Goal: Task Accomplishment & Management: Use online tool/utility

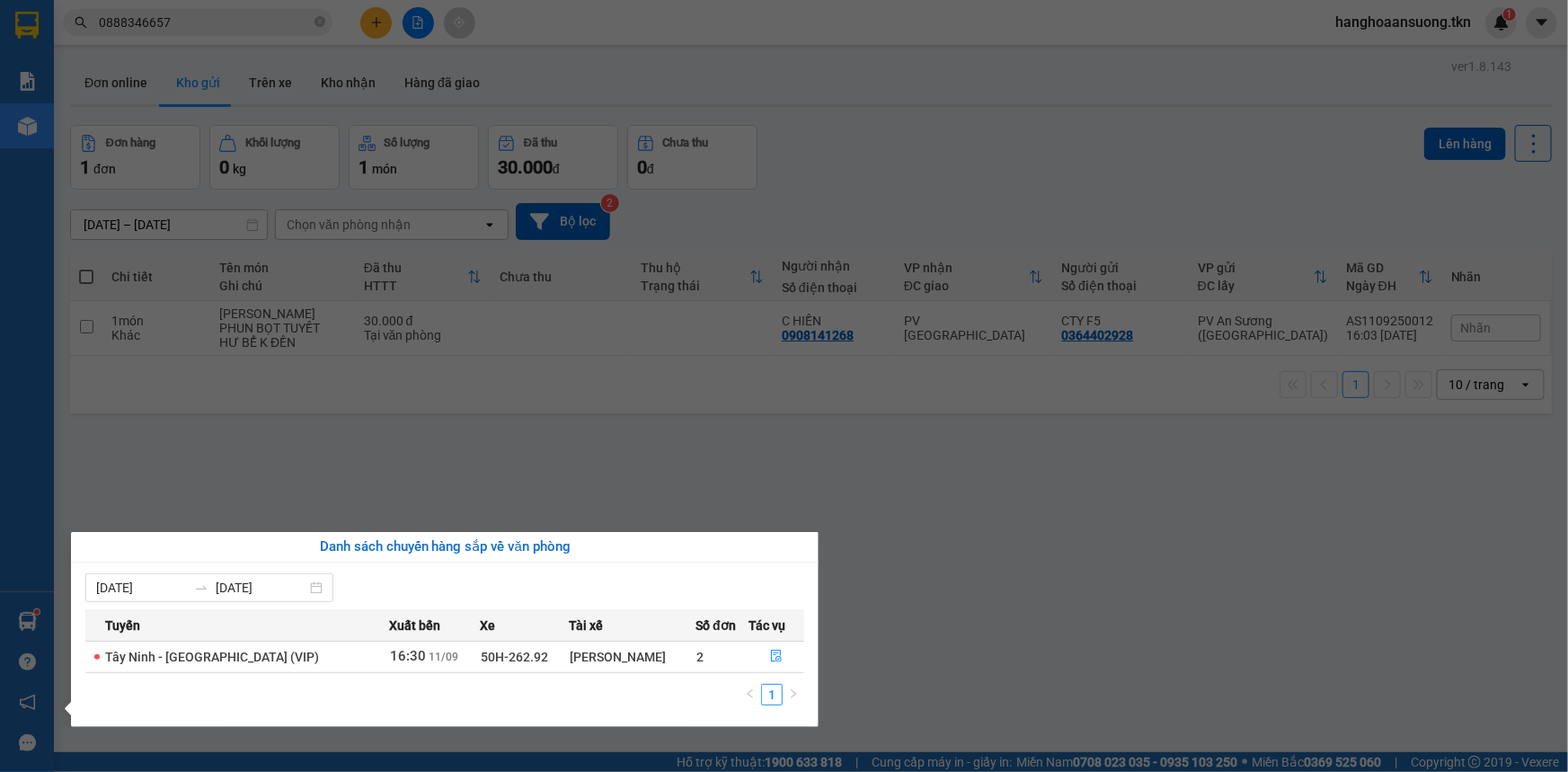
click at [1043, 632] on section "Kết quả tìm kiếm ( 6 ) Bộ lọc Mã ĐH Trạng thái Món hàng Thu hộ Tổng cước Chưa c…" at bounding box center [784, 386] width 1568 height 772
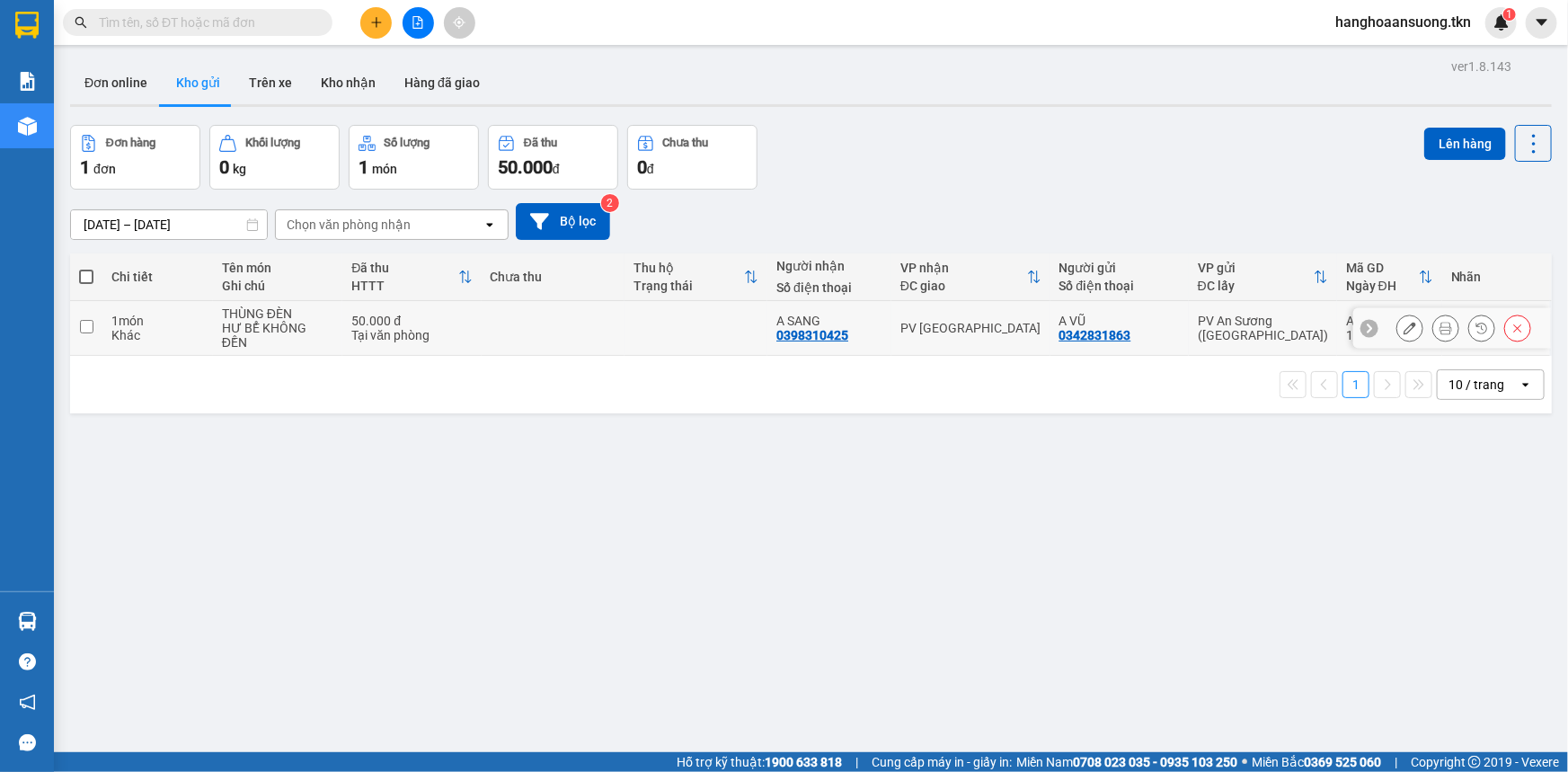
click at [621, 327] on td at bounding box center [553, 328] width 143 height 55
checkbox input "true"
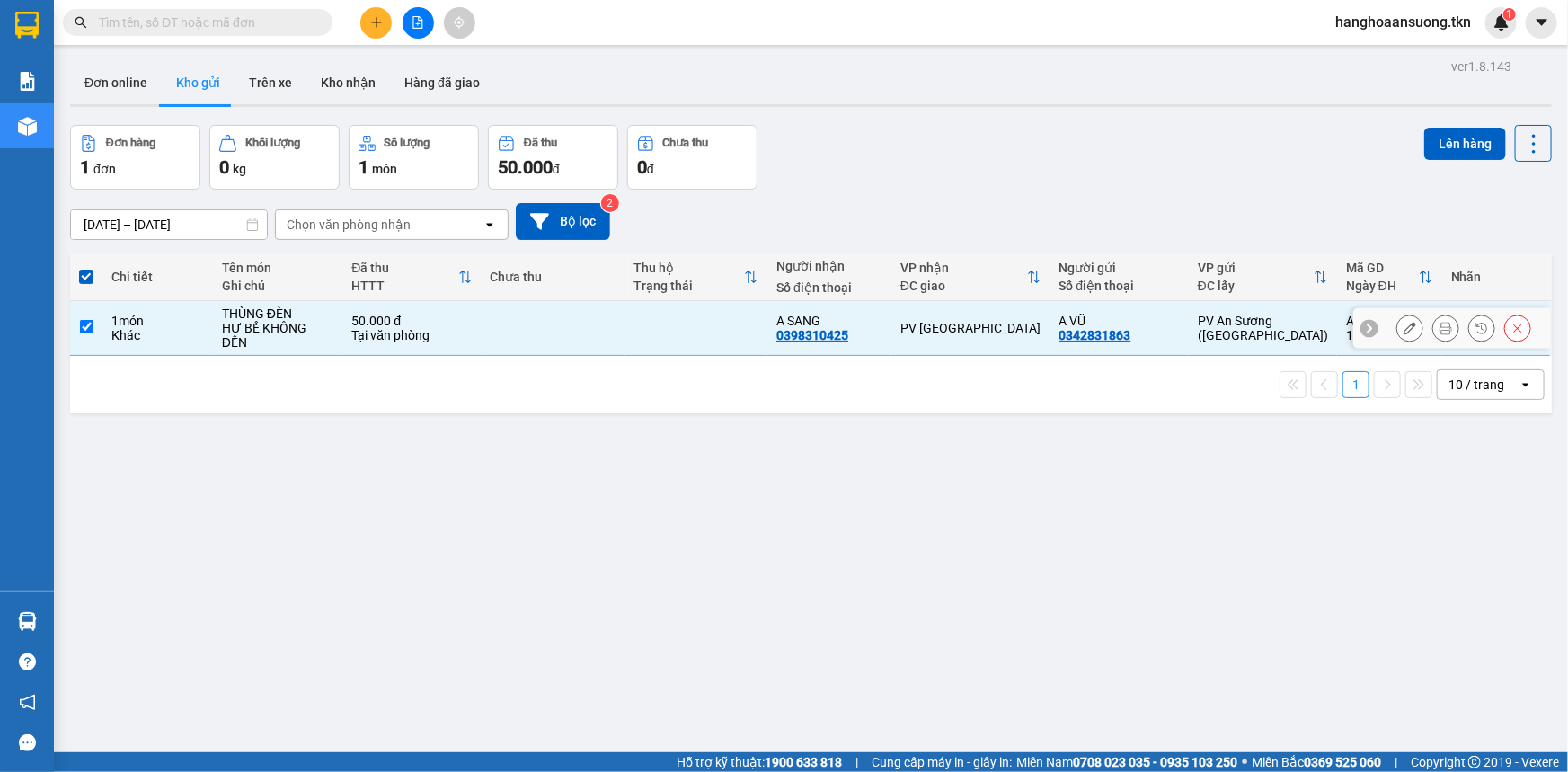
click at [1439, 324] on icon at bounding box center [1445, 328] width 13 height 13
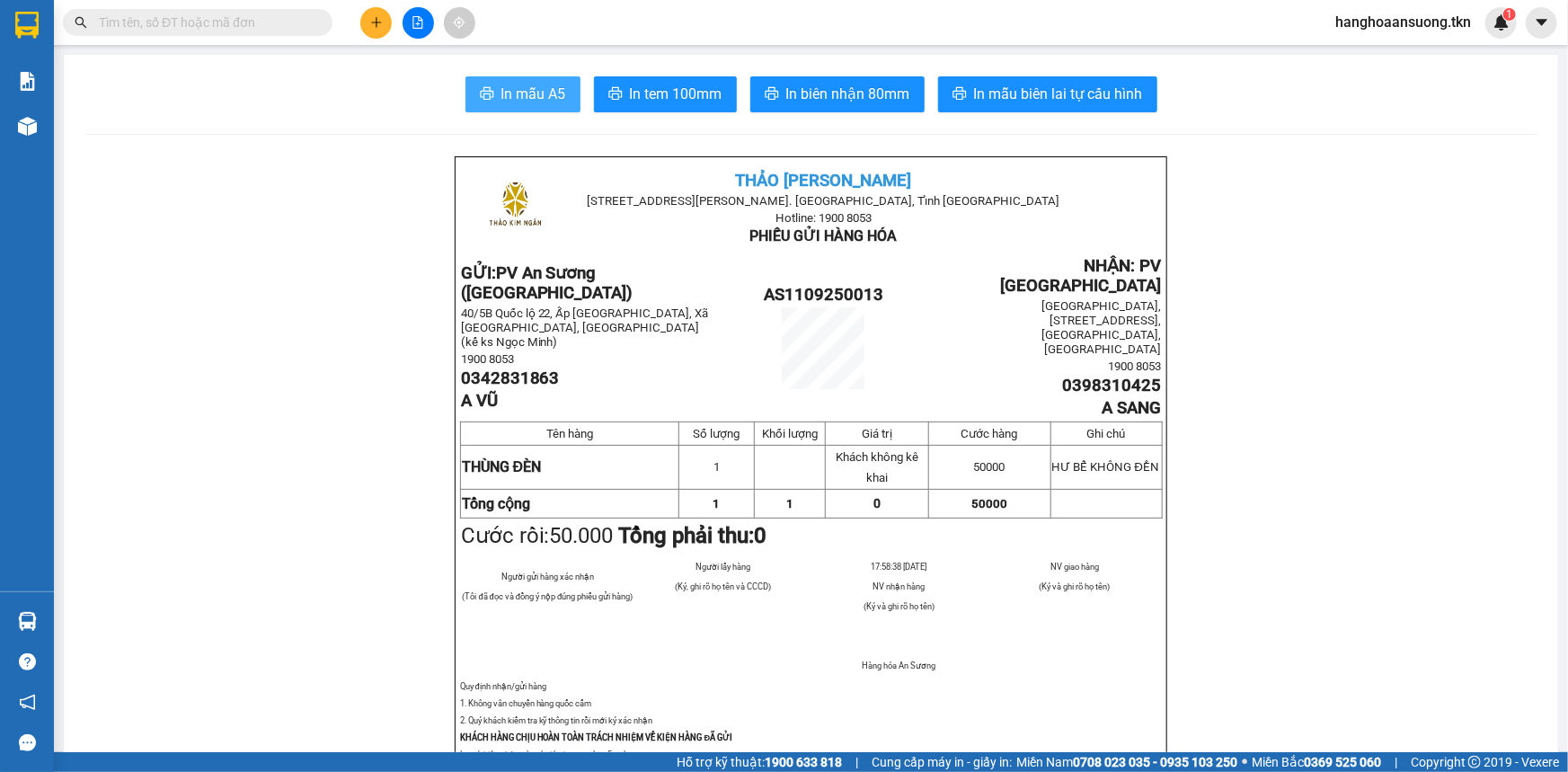
click at [537, 83] on span "In mẫu A5" at bounding box center [533, 94] width 64 height 22
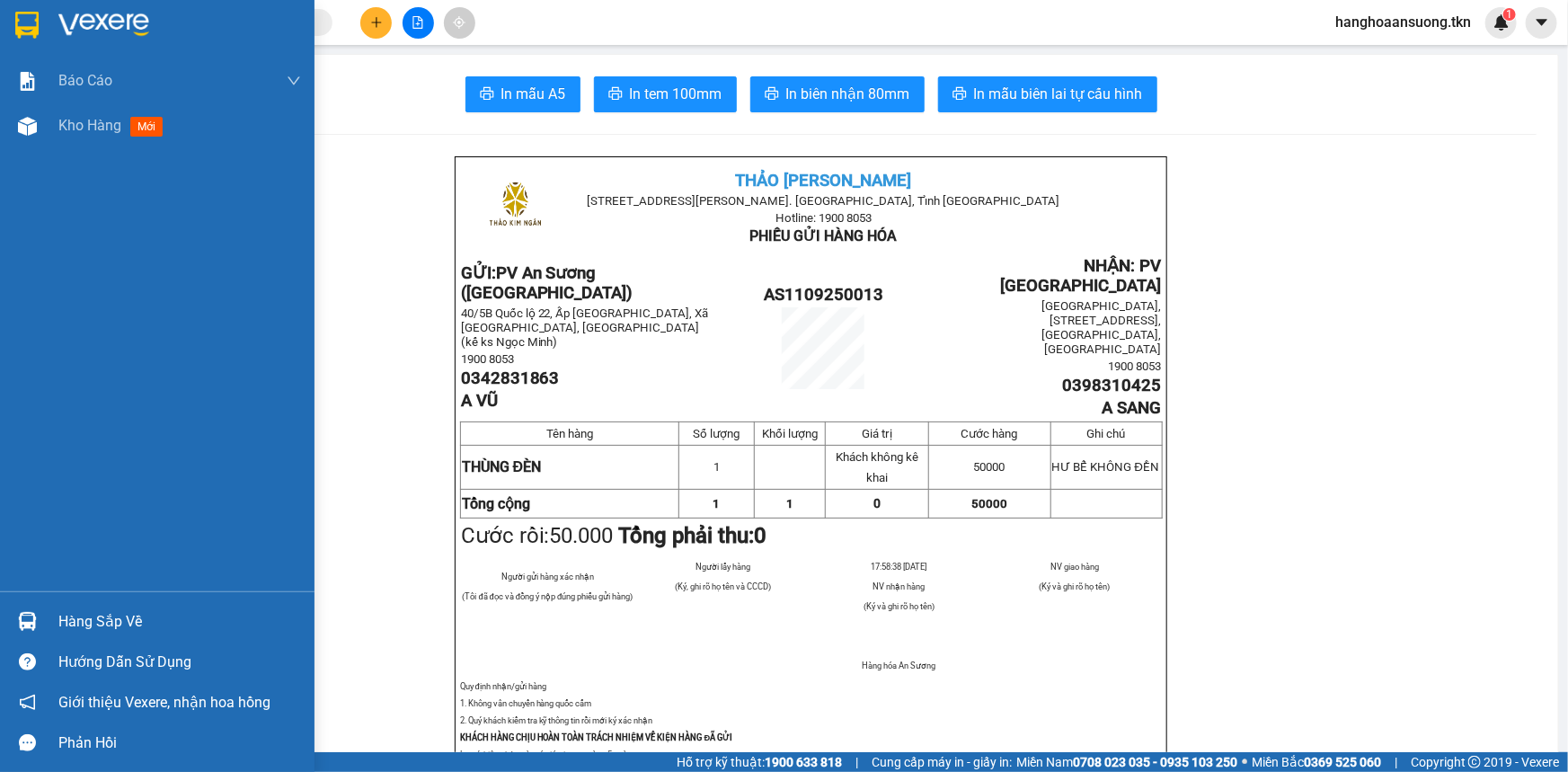
click at [27, 618] on img at bounding box center [26, 621] width 19 height 19
